Goal: Task Accomplishment & Management: Manage account settings

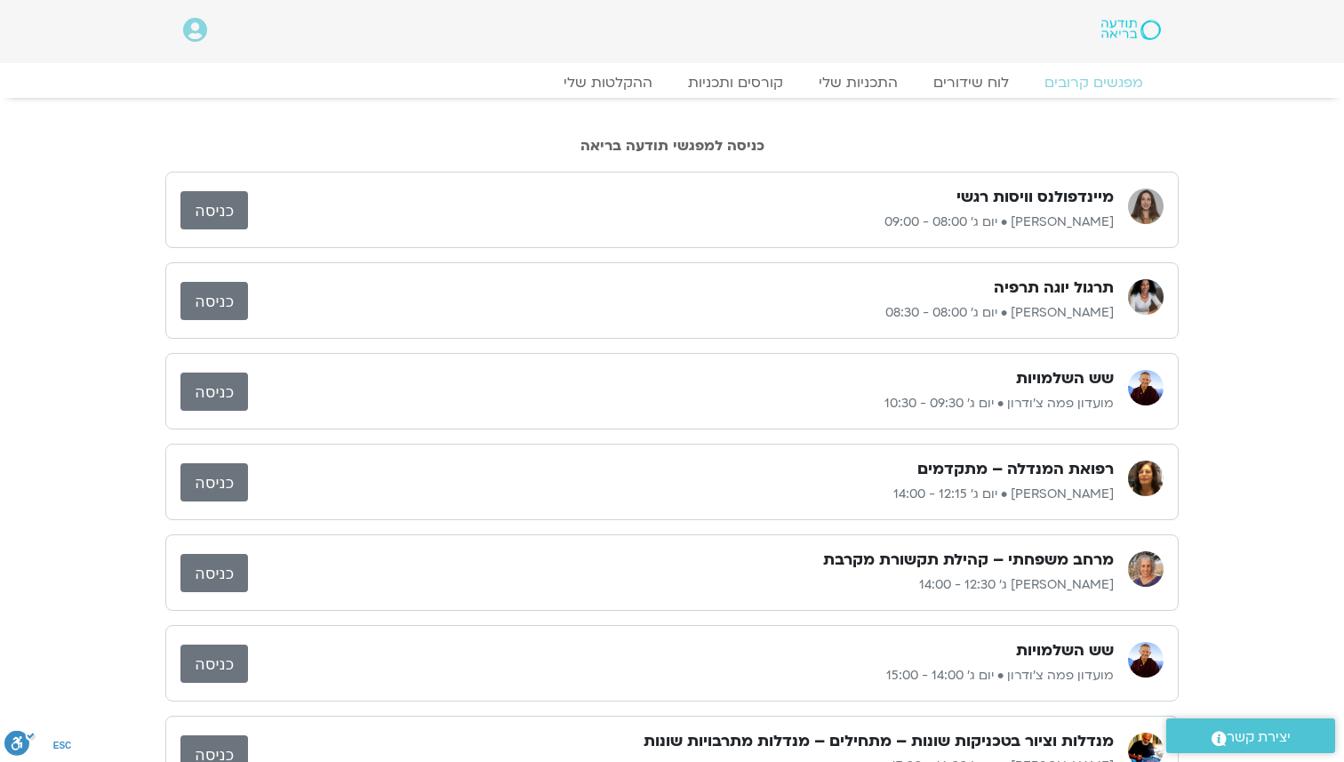
click at [234, 195] on link "כניסה" at bounding box center [214, 210] width 68 height 38
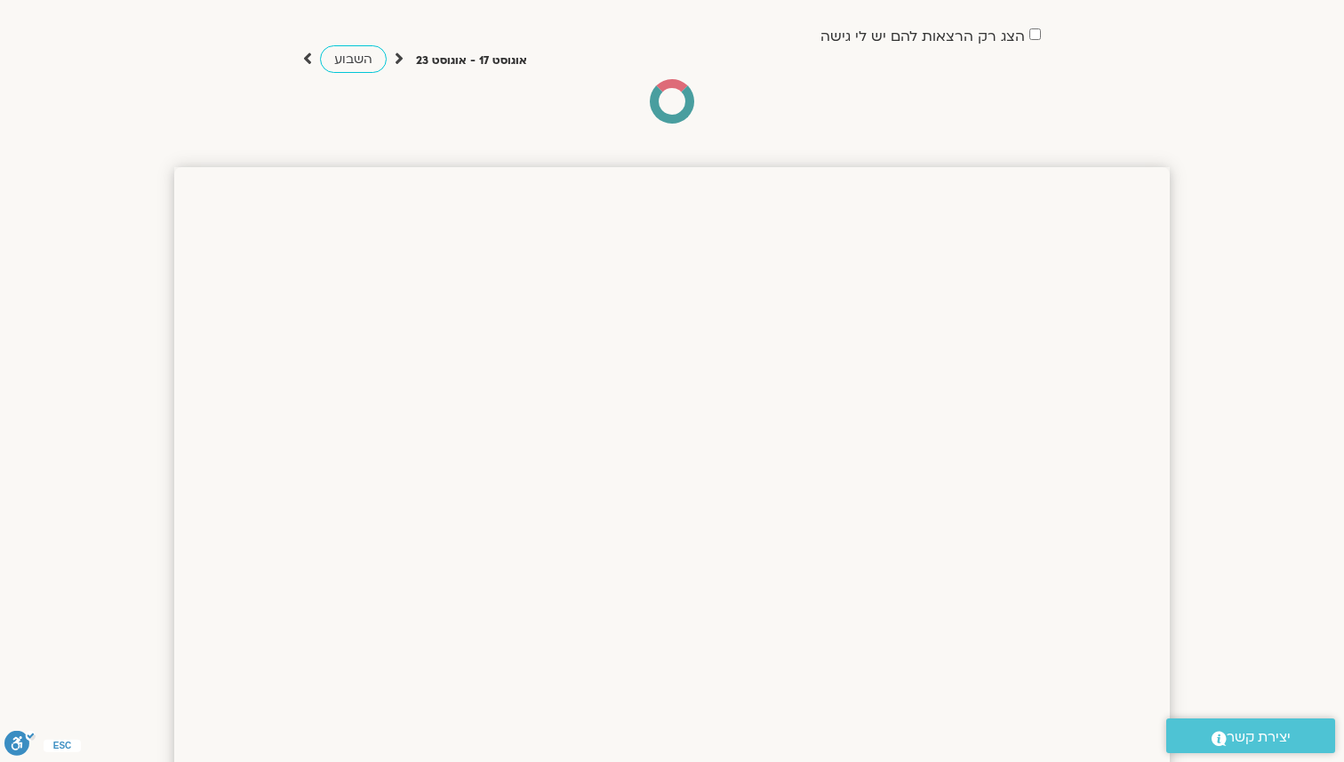
scroll to position [128, 0]
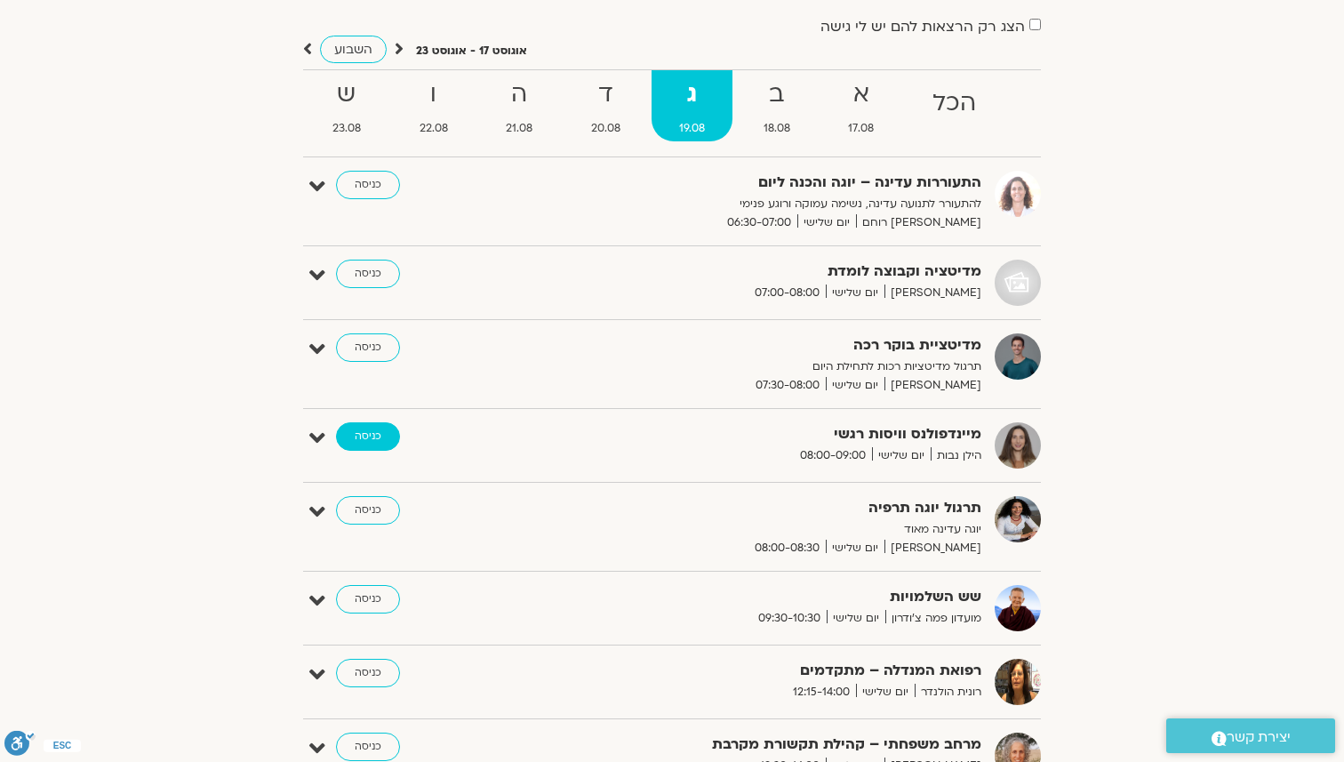
click at [390, 427] on link "כניסה" at bounding box center [368, 436] width 64 height 28
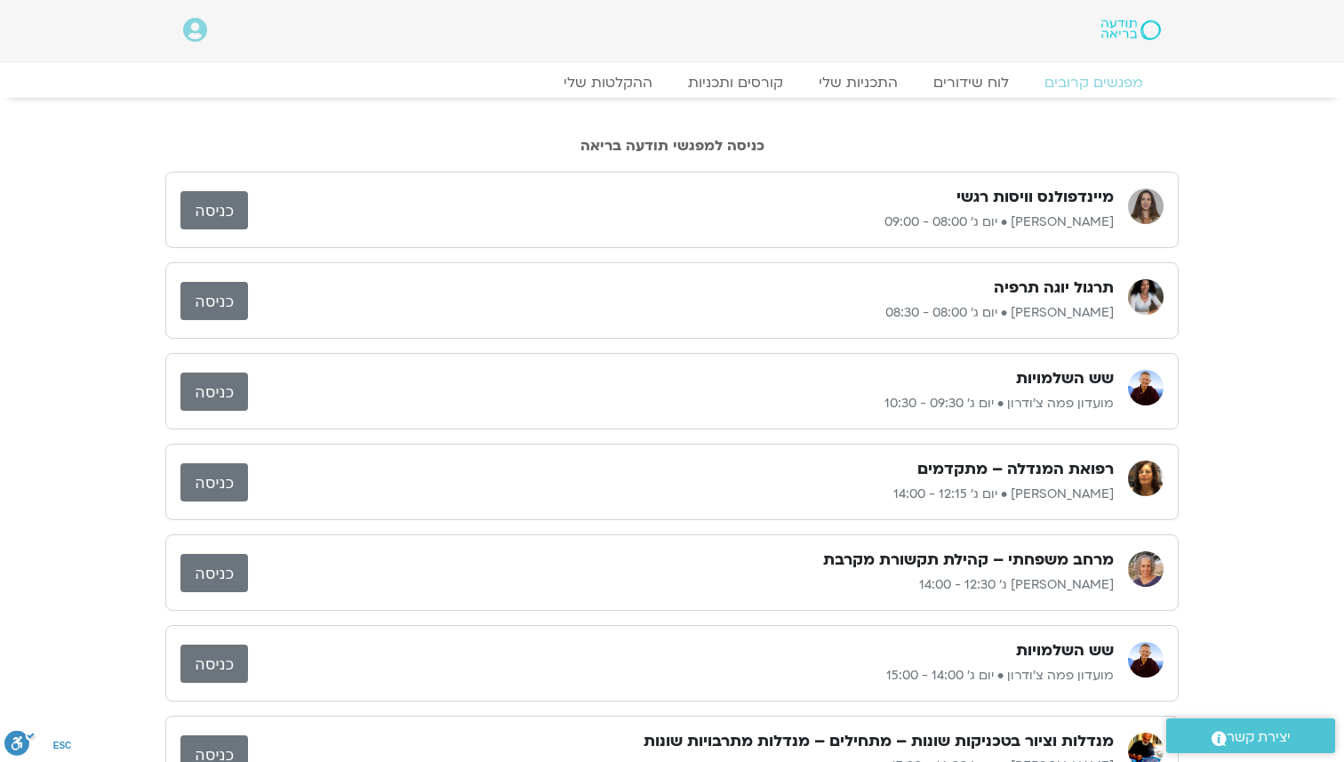
click at [238, 215] on link "כניסה" at bounding box center [214, 210] width 68 height 38
